Goal: Information Seeking & Learning: Learn about a topic

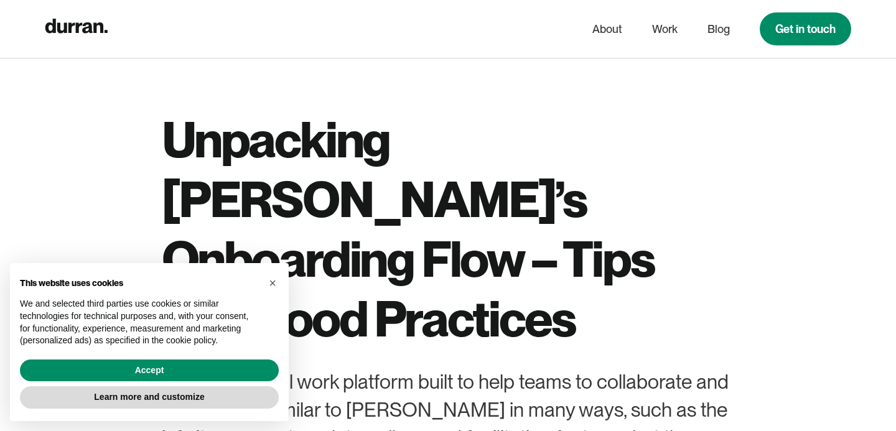
click at [428, 288] on div "Unpacking [PERSON_NAME]’s Onboarding Flow – Tips and Good Practices Mural is a …" at bounding box center [448, 340] width 573 height 460
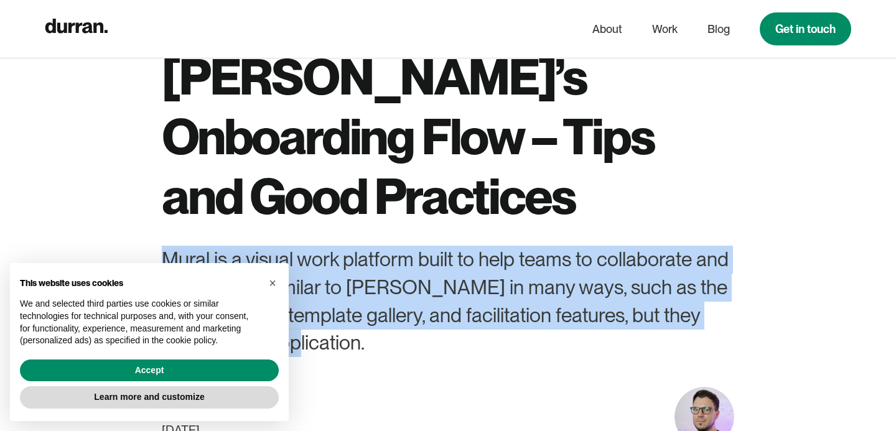
click at [425, 284] on div "Mural is a visual work platform built to help teams to collaborate and innovate…" at bounding box center [448, 301] width 573 height 111
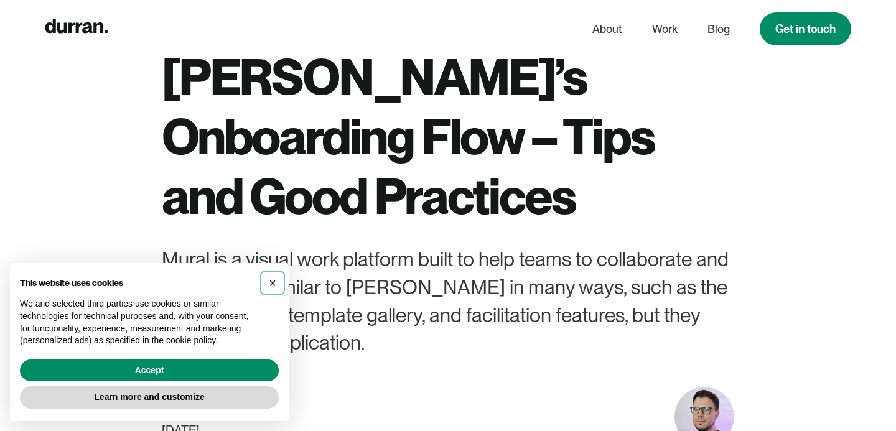
click at [271, 287] on span "×" at bounding box center [272, 283] width 7 height 14
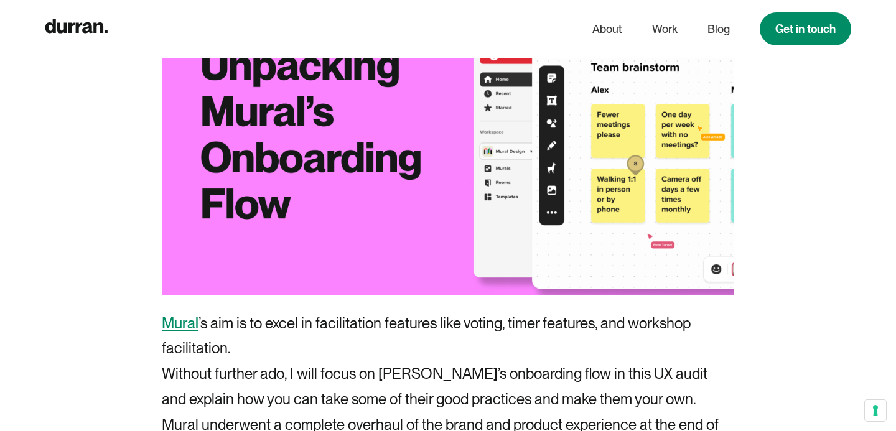
scroll to position [659, 0]
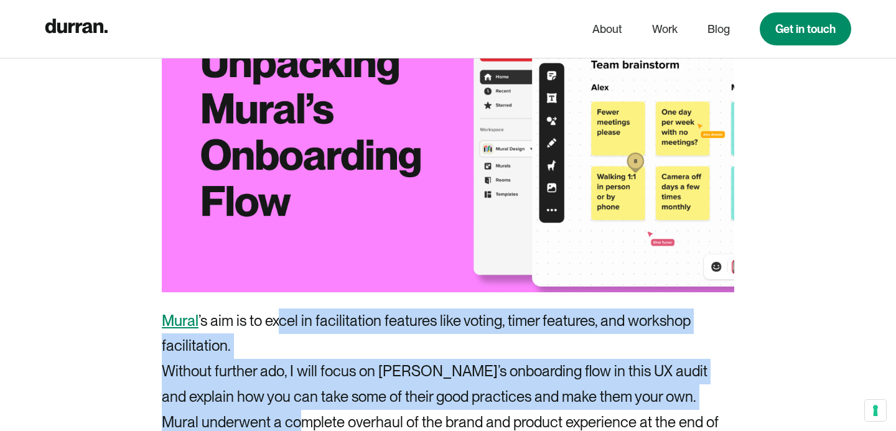
drag, startPoint x: 302, startPoint y: 359, endPoint x: 278, endPoint y: 250, distance: 111.6
click at [278, 309] on p "[PERSON_NAME] ’s aim is to excel in facilitation features like voting, timer fe…" at bounding box center [448, 334] width 573 height 51
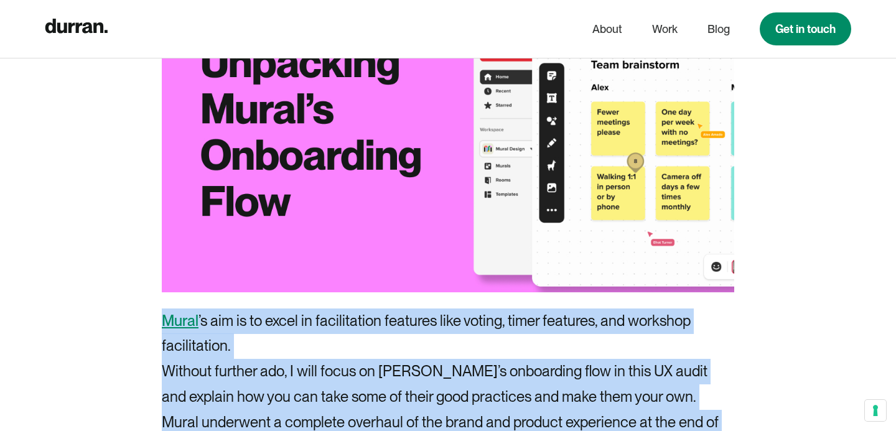
drag, startPoint x: 261, startPoint y: 248, endPoint x: 386, endPoint y: 396, distance: 193.1
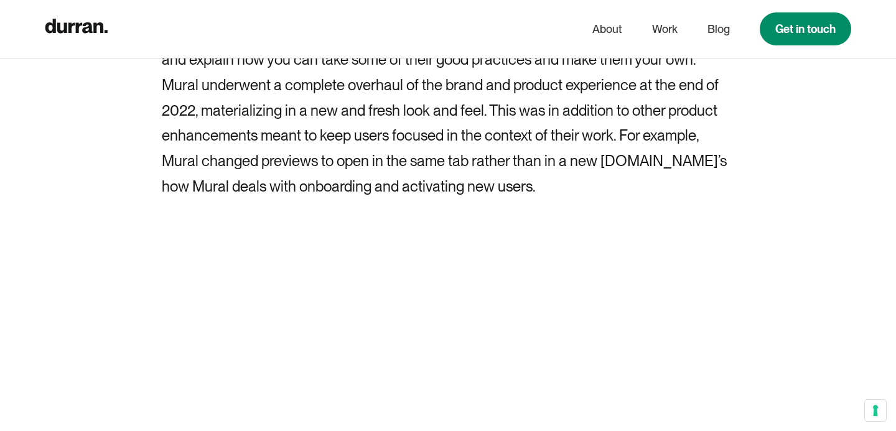
scroll to position [953, 0]
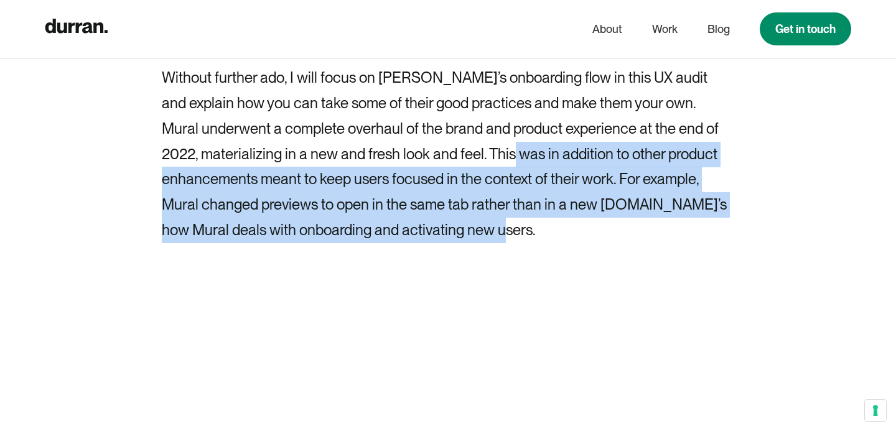
drag, startPoint x: 498, startPoint y: 171, endPoint x: 514, endPoint y: 83, distance: 89.1
click at [514, 116] on p "Mural underwent a complete overhaul of the brand and product experience at the …" at bounding box center [448, 179] width 573 height 127
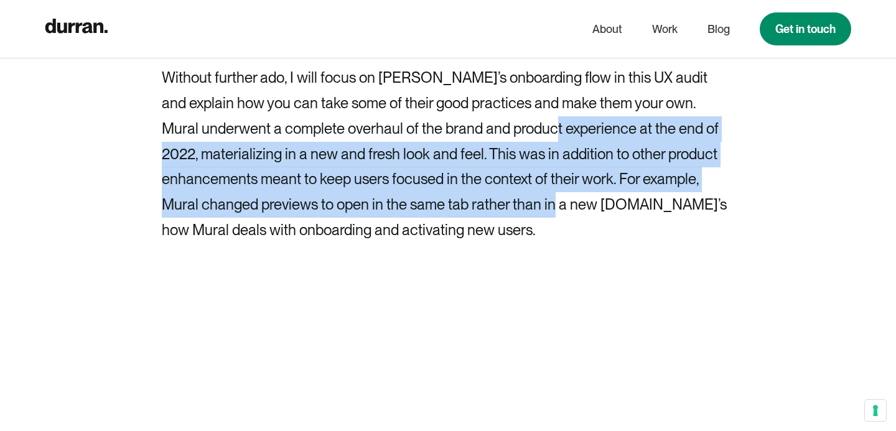
drag, startPoint x: 555, startPoint y: 152, endPoint x: 555, endPoint y: 68, distance: 84.0
click at [557, 116] on p "Mural underwent a complete overhaul of the brand and product experience at the …" at bounding box center [448, 179] width 573 height 127
click at [555, 116] on p "Mural underwent a complete overhaul of the brand and product experience at the …" at bounding box center [448, 179] width 573 height 127
